Goal: Transaction & Acquisition: Purchase product/service

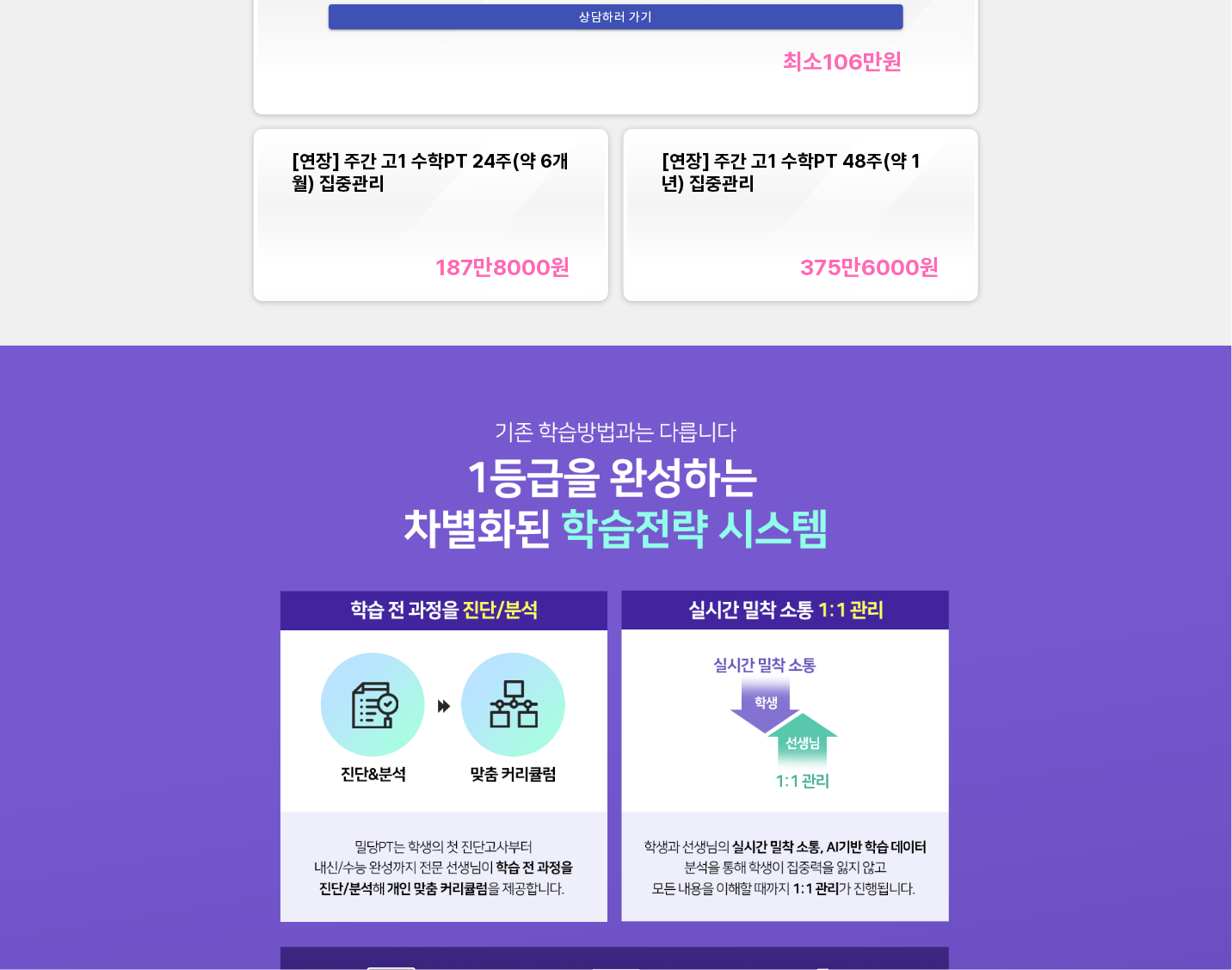
scroll to position [1729, 0]
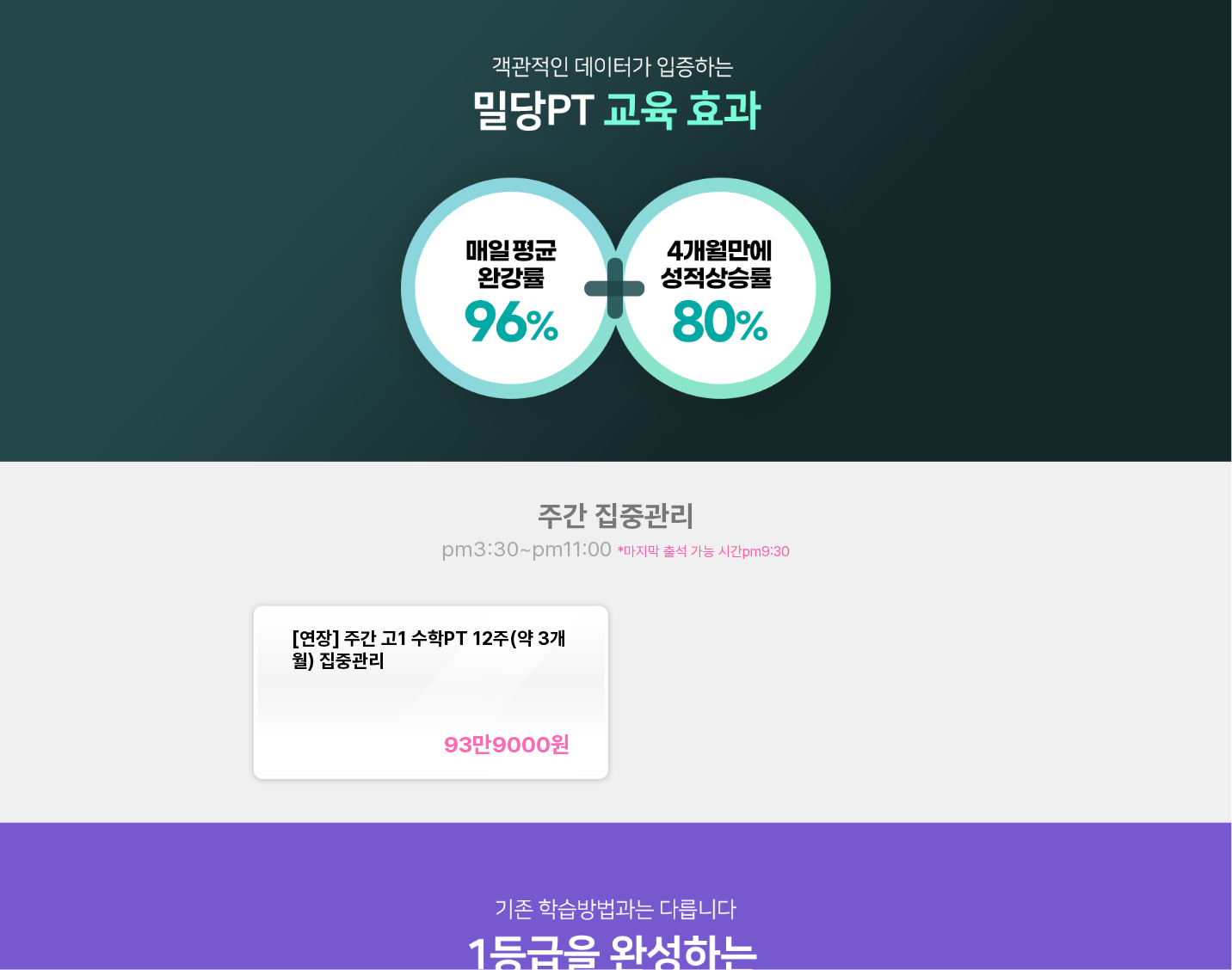
scroll to position [1399, 0]
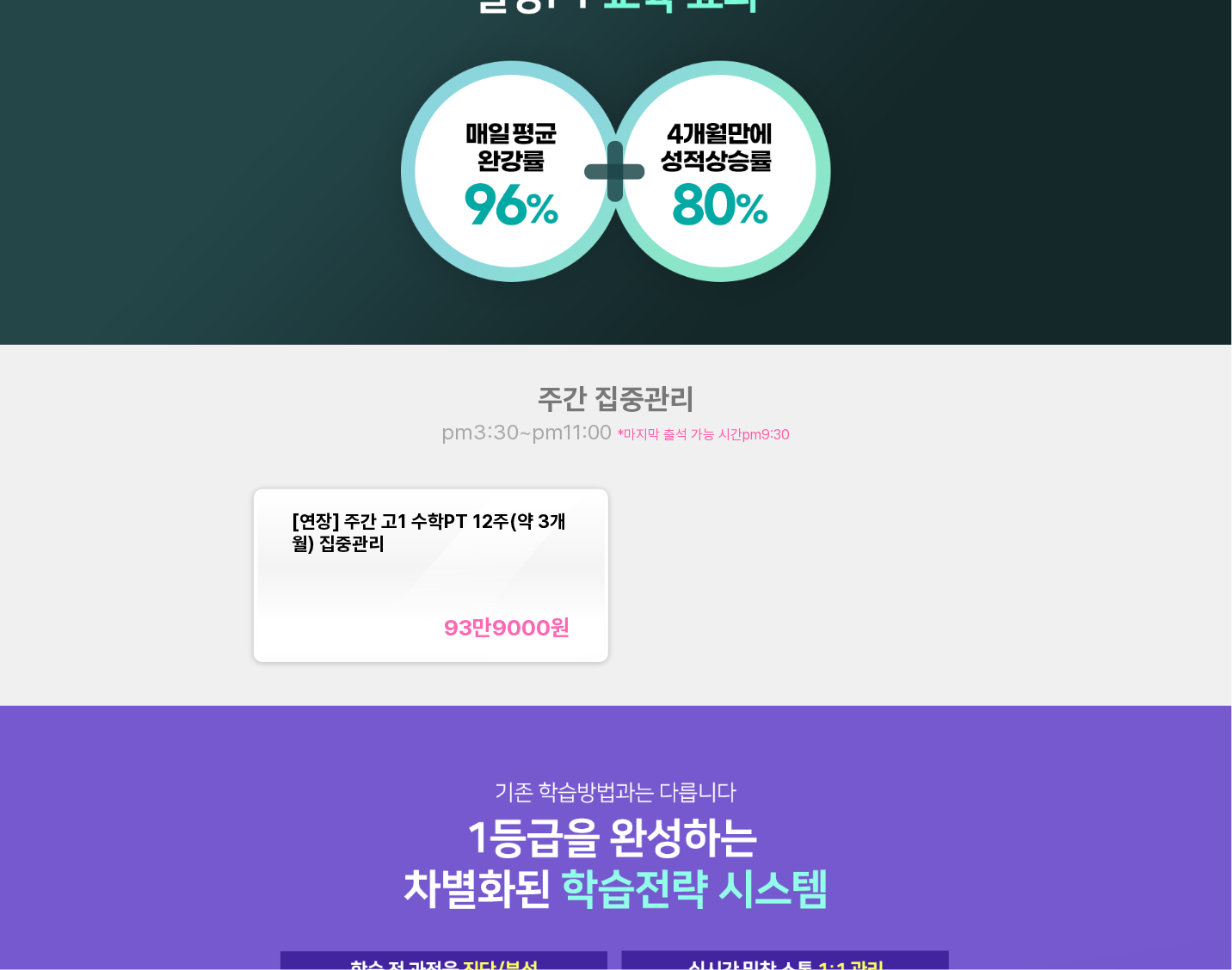
scroll to position [1358, 0]
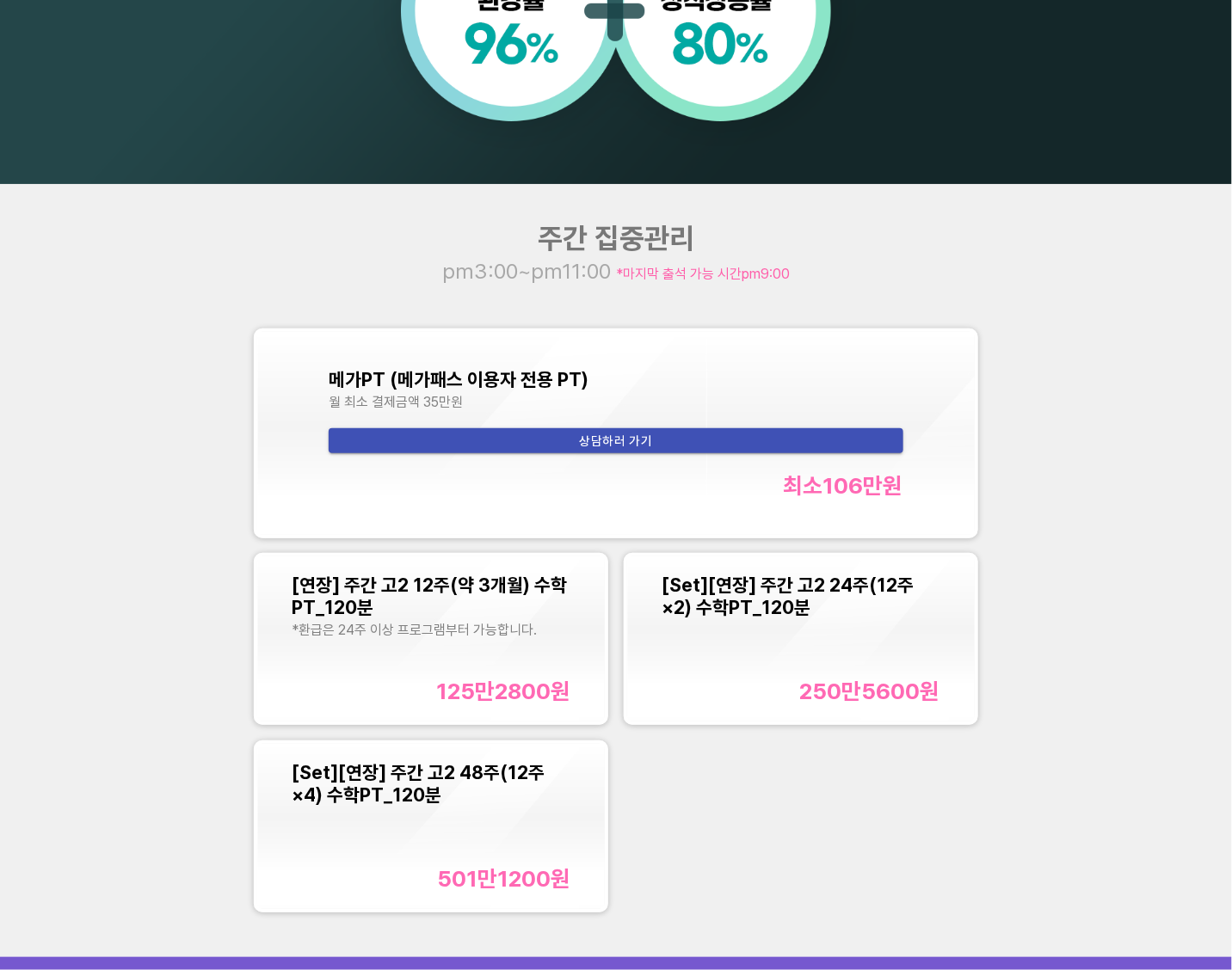
scroll to position [1473, 0]
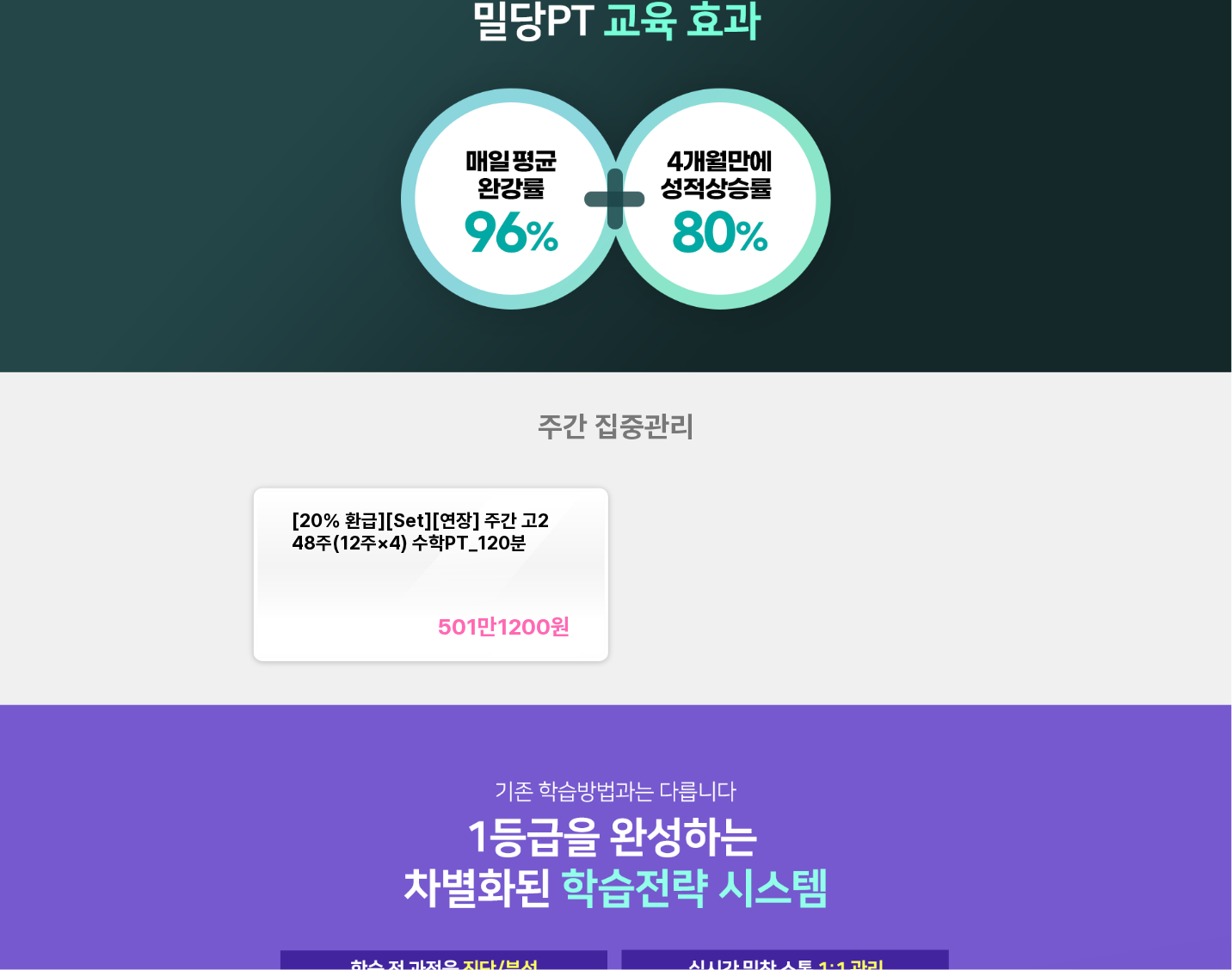
scroll to position [1270, 0]
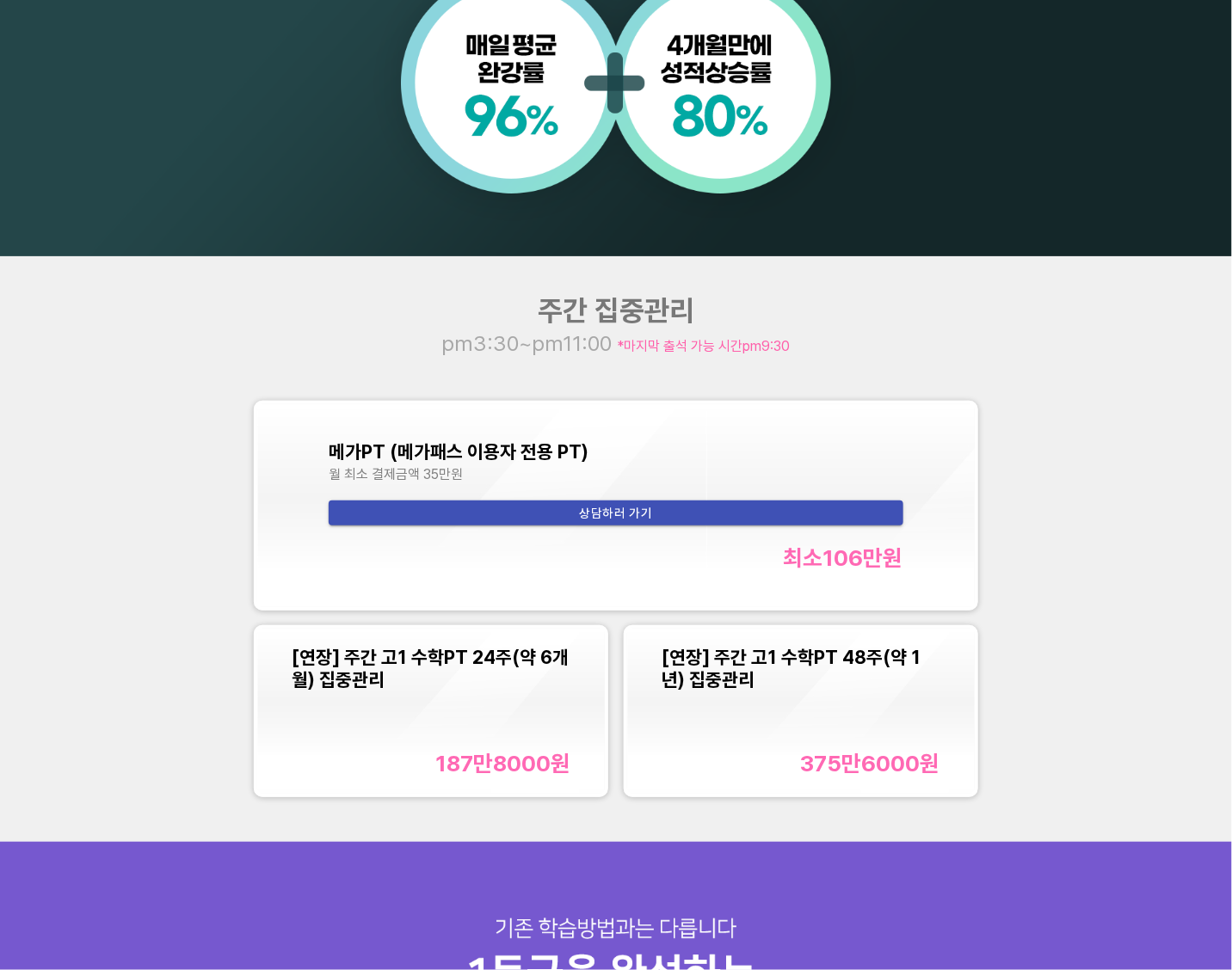
scroll to position [1387, 0]
